Goal: Task Accomplishment & Management: Use online tool/utility

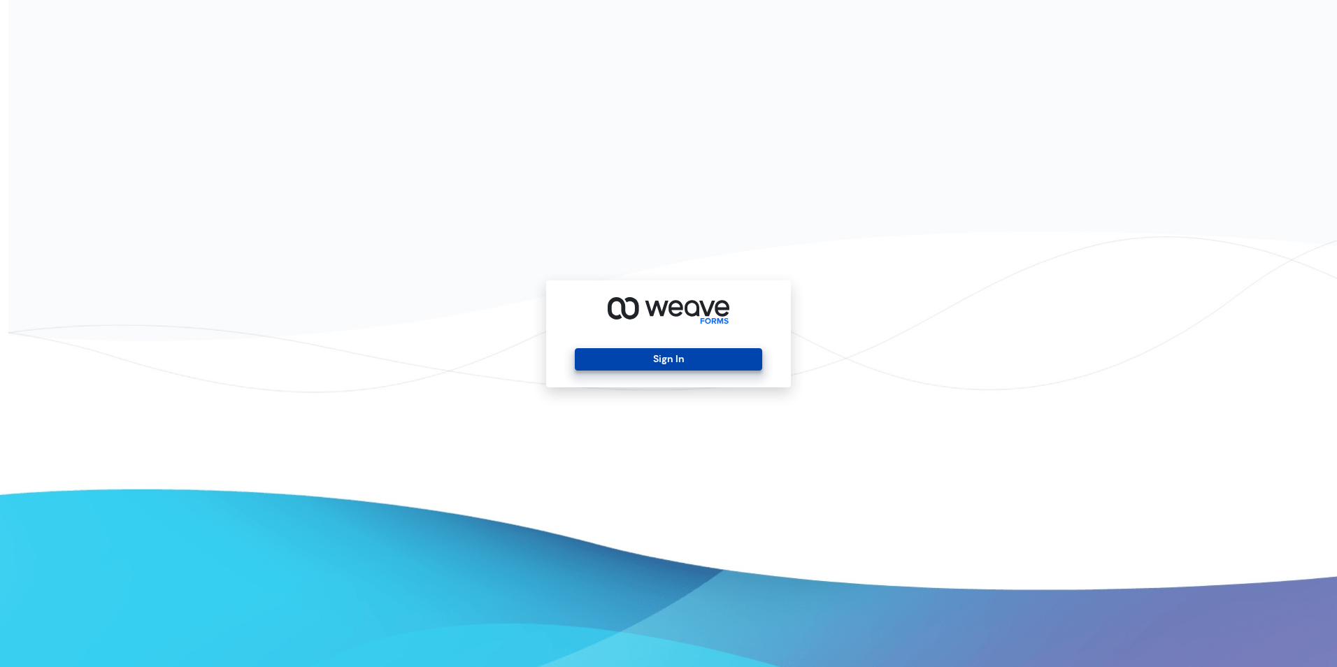
click at [641, 361] on button "Sign In" at bounding box center [668, 359] width 187 height 22
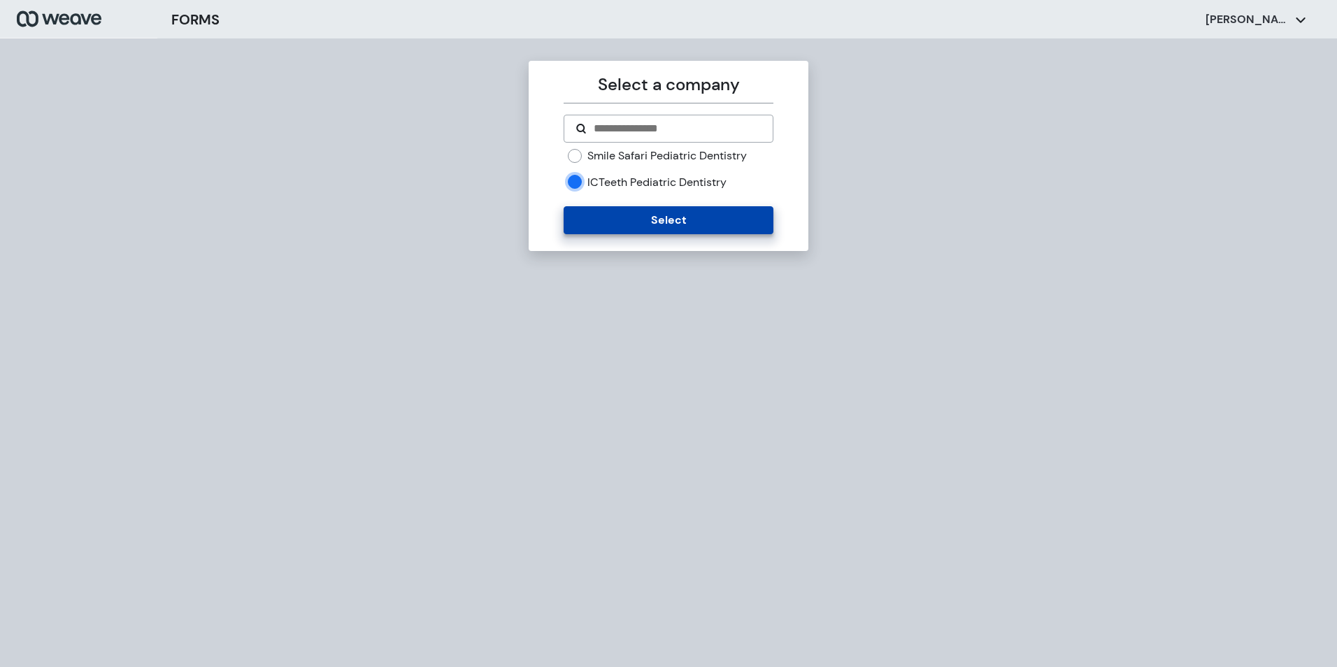
click at [604, 226] on button "Select" at bounding box center [668, 220] width 209 height 28
